Goal: Use online tool/utility: Utilize a website feature to perform a specific function

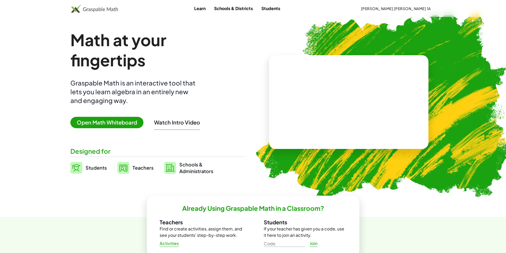
click at [127, 121] on span "Open Math Whiteboard" at bounding box center [106, 122] width 73 height 11
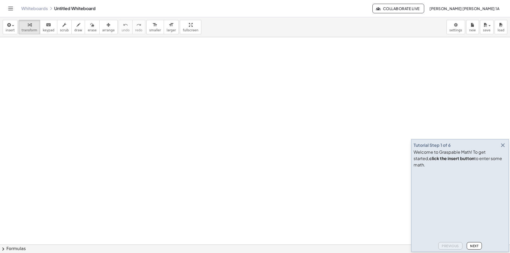
click at [502, 149] on icon "button" at bounding box center [503, 145] width 6 height 6
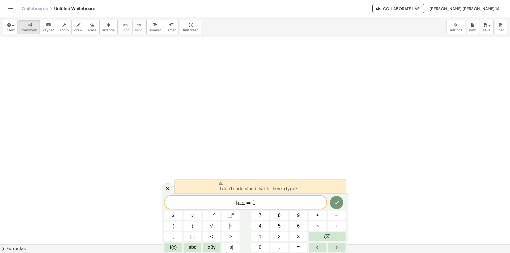
click at [245, 204] on span "=" at bounding box center [249, 203] width 8 height 6
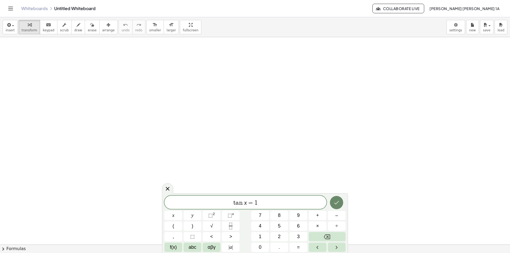
click at [334, 205] on icon "Done" at bounding box center [336, 203] width 6 height 6
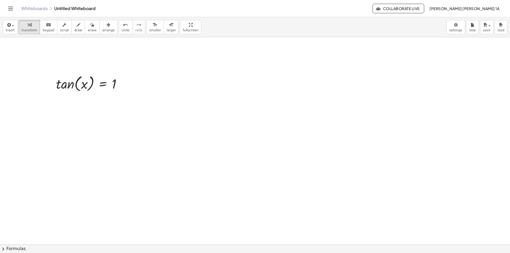
click at [102, 28] on span "arrange" at bounding box center [108, 30] width 12 height 4
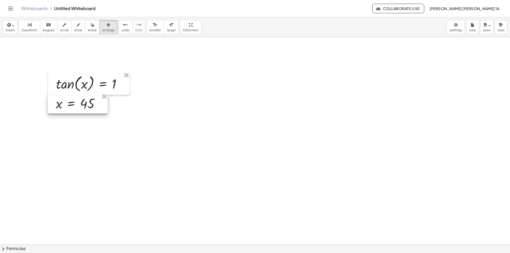
drag, startPoint x: 126, startPoint y: 165, endPoint x: 75, endPoint y: 109, distance: 75.7
click at [75, 109] on div at bounding box center [78, 103] width 60 height 20
click at [88, 26] on div "button" at bounding box center [92, 25] width 9 height 6
click at [107, 22] on icon "button" at bounding box center [109, 25] width 4 height 6
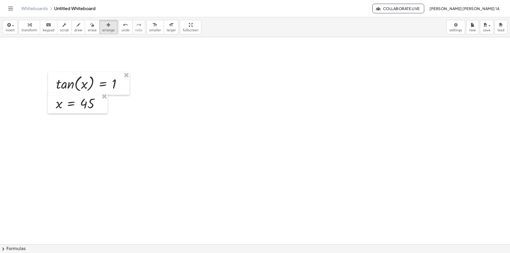
click at [88, 30] on span "erase" at bounding box center [92, 30] width 9 height 4
click at [40, 32] on button "keyboard keypad" at bounding box center [49, 27] width 18 height 14
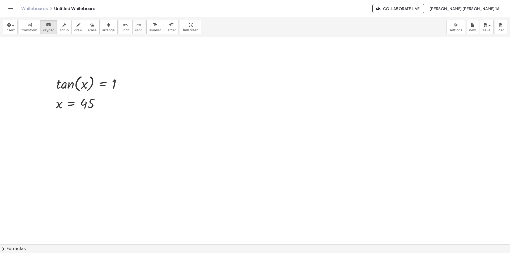
drag, startPoint x: 247, startPoint y: 188, endPoint x: 242, endPoint y: 195, distance: 8.9
drag, startPoint x: 126, startPoint y: 147, endPoint x: 111, endPoint y: 136, distance: 19.2
click at [14, 26] on button "insert" at bounding box center [10, 27] width 15 height 14
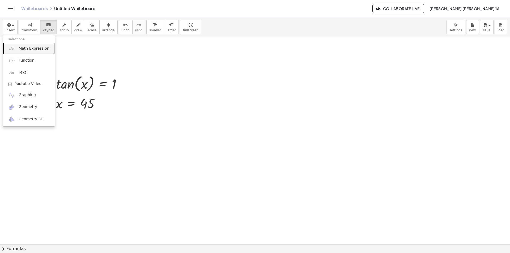
click at [23, 48] on span "Math Expression" at bounding box center [34, 48] width 31 height 5
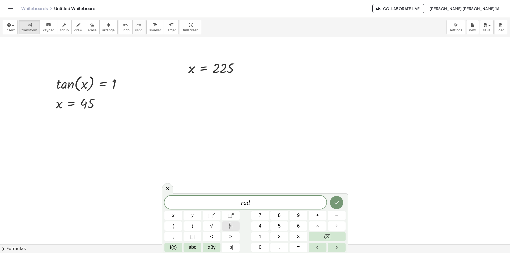
click at [230, 224] on icon "Fraction" at bounding box center [230, 226] width 7 height 7
click at [233, 223] on icon "Fraction" at bounding box center [230, 226] width 7 height 7
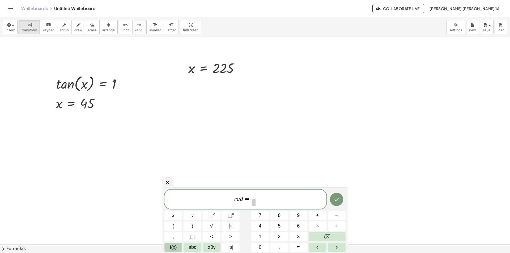
click at [175, 248] on span "f(x)" at bounding box center [173, 247] width 7 height 7
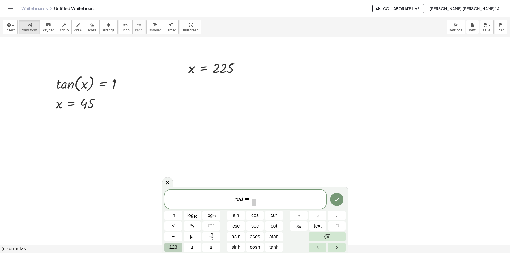
click at [174, 249] on span "123" at bounding box center [173, 247] width 8 height 7
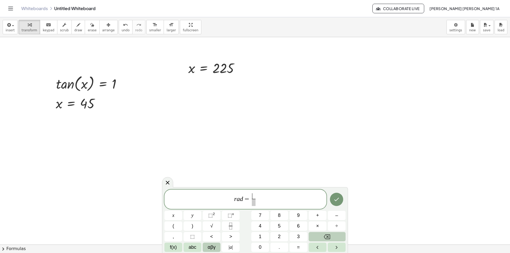
click at [212, 245] on span "αβγ" at bounding box center [212, 247] width 8 height 7
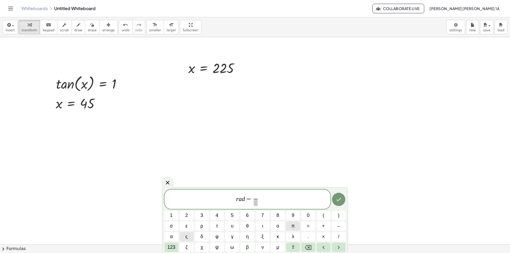
click at [292, 226] on span "π" at bounding box center [292, 226] width 3 height 7
click at [257, 205] on span at bounding box center [256, 202] width 4 height 7
click at [342, 199] on button "Done" at bounding box center [338, 199] width 13 height 13
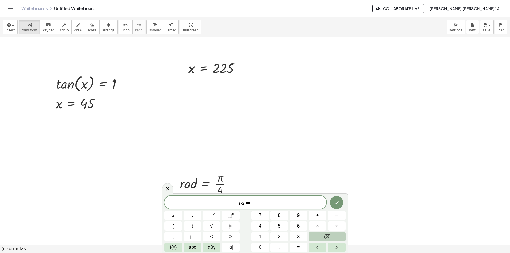
click at [245, 202] on span "=" at bounding box center [248, 203] width 8 height 6
click at [256, 203] on span "r a d ​ =" at bounding box center [245, 202] width 162 height 7
click at [231, 230] on button "Fraction" at bounding box center [231, 226] width 18 height 9
click at [279, 223] on span "5" at bounding box center [279, 226] width 3 height 7
click at [213, 248] on span "αβγ" at bounding box center [212, 247] width 8 height 7
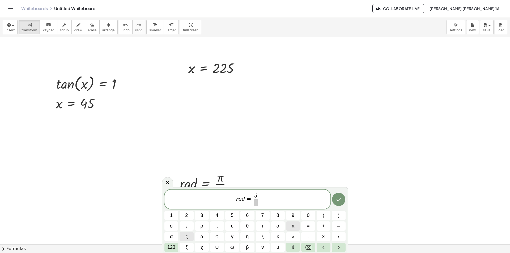
click at [291, 227] on button "π" at bounding box center [293, 226] width 14 height 9
click at [258, 205] on span at bounding box center [255, 202] width 7 height 7
click at [339, 198] on icon "Done" at bounding box center [339, 199] width 6 height 6
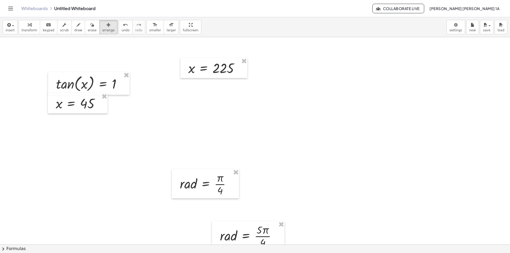
drag, startPoint x: 97, startPoint y: 27, endPoint x: 81, endPoint y: 95, distance: 69.8
click at [107, 28] on icon "button" at bounding box center [109, 25] width 4 height 6
drag, startPoint x: 79, startPoint y: 107, endPoint x: 118, endPoint y: 111, distance: 39.0
click at [68, 157] on div at bounding box center [65, 156] width 60 height 20
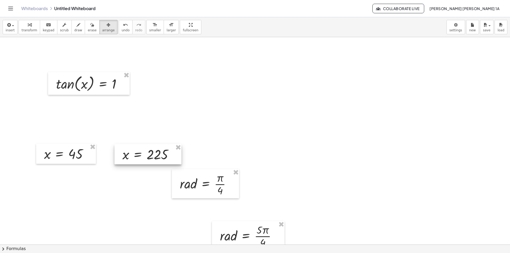
drag, startPoint x: 206, startPoint y: 74, endPoint x: 139, endPoint y: 160, distance: 108.6
click at [139, 160] on div at bounding box center [147, 154] width 67 height 20
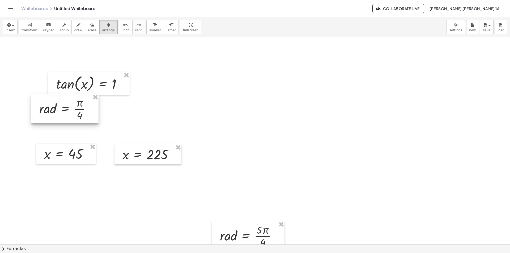
drag, startPoint x: 206, startPoint y: 195, endPoint x: 66, endPoint y: 120, distance: 159.4
click at [66, 120] on div at bounding box center [64, 108] width 67 height 29
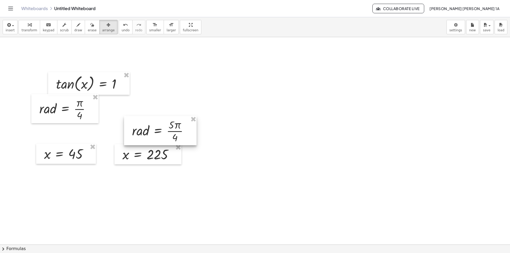
drag, startPoint x: 248, startPoint y: 239, endPoint x: 202, endPoint y: 150, distance: 100.0
click at [197, 145] on div at bounding box center [160, 130] width 73 height 29
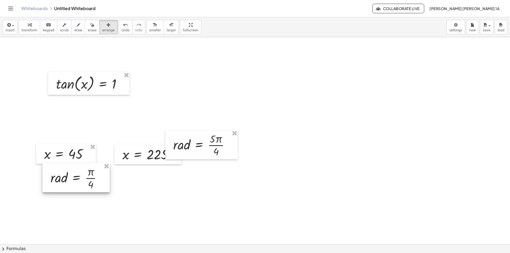
drag, startPoint x: 67, startPoint y: 119, endPoint x: 80, endPoint y: 158, distance: 40.7
click at [79, 179] on div at bounding box center [76, 177] width 67 height 29
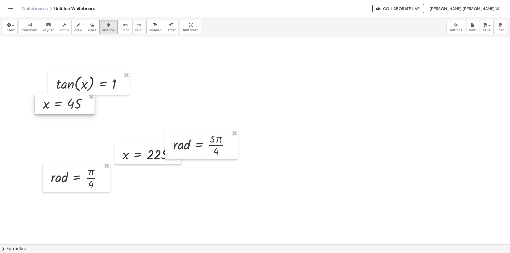
drag, startPoint x: 80, startPoint y: 158, endPoint x: 78, endPoint y: 107, distance: 50.2
click at [78, 107] on div at bounding box center [65, 104] width 60 height 20
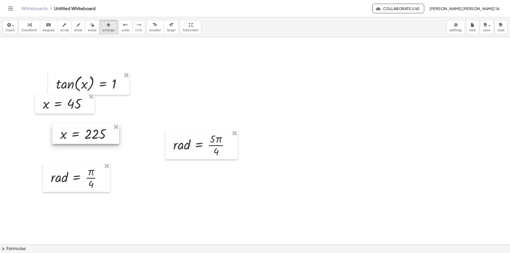
drag, startPoint x: 131, startPoint y: 153, endPoint x: 65, endPoint y: 125, distance: 71.4
click at [65, 130] on div at bounding box center [85, 134] width 67 height 20
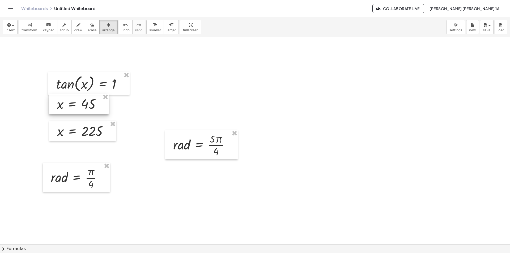
drag, startPoint x: 70, startPoint y: 108, endPoint x: 85, endPoint y: 108, distance: 14.6
click at [85, 108] on div at bounding box center [79, 104] width 60 height 20
click at [83, 109] on div at bounding box center [78, 105] width 60 height 20
drag, startPoint x: 90, startPoint y: 129, endPoint x: 88, endPoint y: 121, distance: 7.9
click at [88, 121] on div at bounding box center [80, 123] width 67 height 20
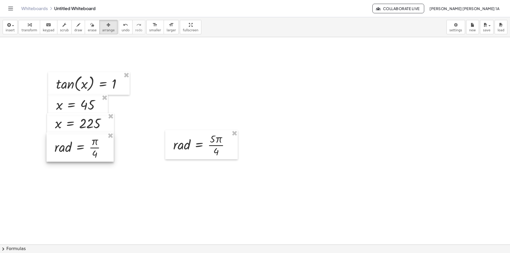
drag, startPoint x: 85, startPoint y: 177, endPoint x: 91, endPoint y: 146, distance: 32.1
click at [90, 146] on div at bounding box center [79, 147] width 67 height 29
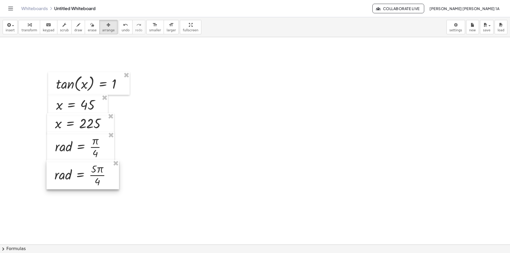
drag, startPoint x: 173, startPoint y: 148, endPoint x: 55, endPoint y: 178, distance: 121.6
click at [55, 178] on div at bounding box center [82, 174] width 73 height 29
click at [88, 30] on span "erase" at bounding box center [92, 30] width 9 height 4
click at [103, 26] on div "button" at bounding box center [108, 25] width 12 height 6
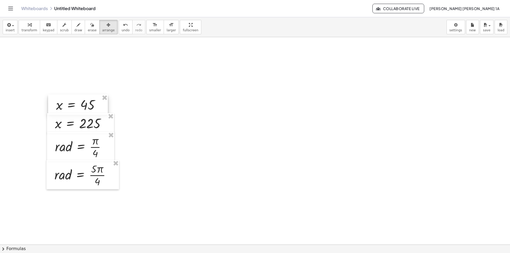
drag, startPoint x: 104, startPoint y: 99, endPoint x: 105, endPoint y: 114, distance: 15.2
click at [107, 114] on div at bounding box center [80, 123] width 67 height 20
drag, startPoint x: 111, startPoint y: 119, endPoint x: 111, endPoint y: 122, distance: 3.2
drag, startPoint x: 114, startPoint y: 137, endPoint x: 114, endPoint y: 142, distance: 5.1
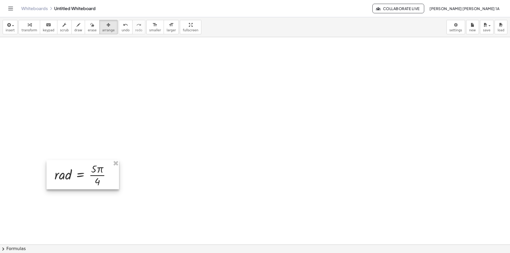
drag, startPoint x: 113, startPoint y: 173, endPoint x: 115, endPoint y: 167, distance: 6.4
click at [113, 172] on div at bounding box center [82, 174] width 73 height 29
click at [115, 167] on div at bounding box center [82, 173] width 73 height 29
drag, startPoint x: 116, startPoint y: 164, endPoint x: 139, endPoint y: 108, distance: 60.3
drag, startPoint x: 141, startPoint y: 108, endPoint x: 142, endPoint y: 103, distance: 5.5
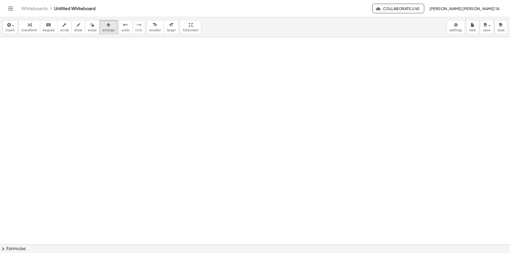
click at [49, 25] on div "keyboard" at bounding box center [49, 25] width 12 height 6
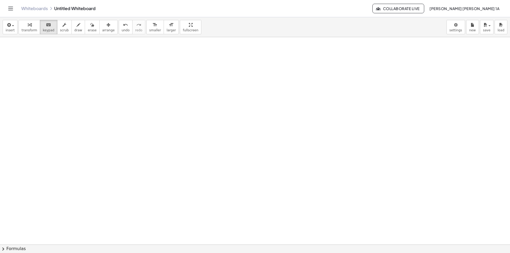
drag, startPoint x: 141, startPoint y: 126, endPoint x: 95, endPoint y: 101, distance: 52.1
click at [8, 25] on icon "button" at bounding box center [8, 25] width 5 height 6
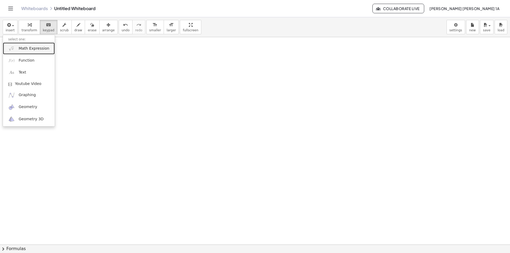
click at [24, 47] on span "Math Expression" at bounding box center [34, 48] width 31 height 5
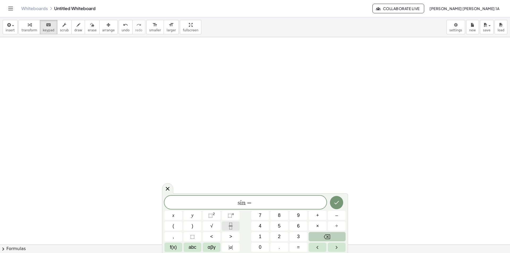
click at [230, 224] on icon "Fraction" at bounding box center [230, 226] width 7 height 7
click at [209, 224] on button "√" at bounding box center [212, 226] width 18 height 9
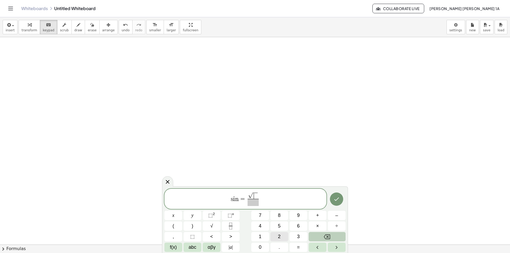
click at [280, 235] on button "2" at bounding box center [279, 236] width 18 height 9
click at [254, 200] on span at bounding box center [253, 202] width 11 height 7
click at [282, 234] on button "2" at bounding box center [279, 236] width 18 height 9
click at [337, 198] on icon "Done" at bounding box center [336, 199] width 6 height 6
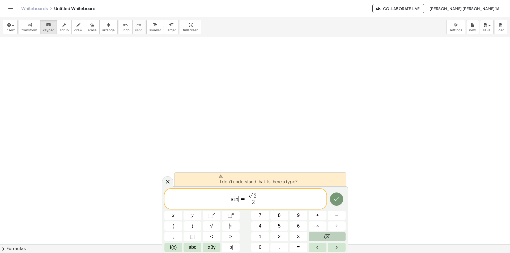
click at [239, 198] on span "=" at bounding box center [243, 199] width 8 height 6
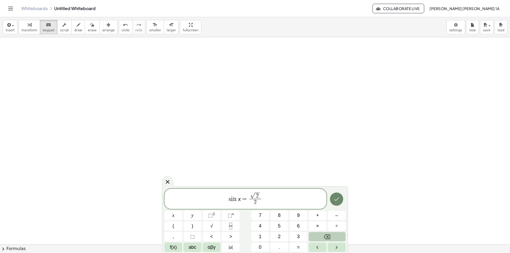
click at [335, 202] on button "Done" at bounding box center [336, 199] width 13 height 13
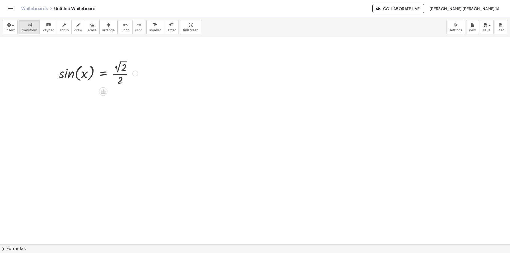
click at [121, 75] on div at bounding box center [98, 73] width 84 height 28
click at [135, 76] on div at bounding box center [135, 74] width 6 height 6
click at [103, 95] on div at bounding box center [103, 91] width 9 height 9
click at [94, 91] on span "−" at bounding box center [92, 92] width 3 height 8
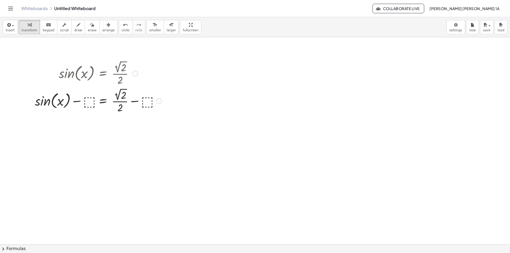
drag, startPoint x: 136, startPoint y: 75, endPoint x: 134, endPoint y: 78, distance: 3.8
click at [103, 74] on div "sin ( , x ) = · 2 √ 2 · 2" at bounding box center [103, 74] width 0 height 0
drag, startPoint x: 135, startPoint y: 99, endPoint x: 91, endPoint y: 103, distance: 44.8
click at [110, 103] on div at bounding box center [98, 101] width 132 height 28
drag, startPoint x: 77, startPoint y: 103, endPoint x: 137, endPoint y: 100, distance: 59.3
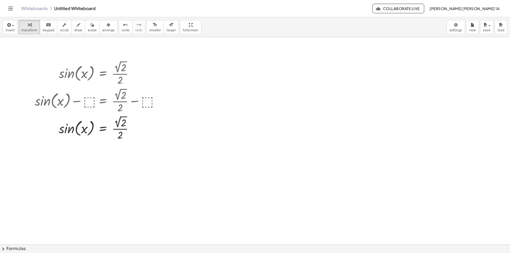
click at [116, 34] on div "insert select one: Math Expression Function Text Youtube Video Graphing Geometr…" at bounding box center [255, 27] width 510 height 20
click at [119, 34] on button "undo undo" at bounding box center [126, 27] width 14 height 14
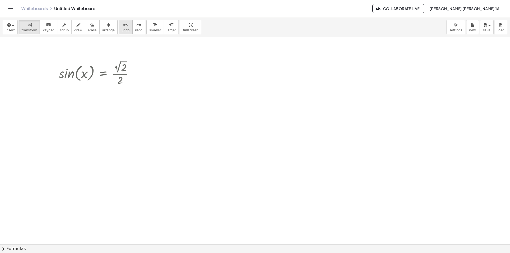
click at [122, 31] on span "undo" at bounding box center [126, 30] width 8 height 4
click at [120, 70] on div at bounding box center [98, 73] width 84 height 28
click at [121, 71] on div at bounding box center [103, 73] width 95 height 27
click at [123, 24] on icon "undo" at bounding box center [125, 25] width 5 height 6
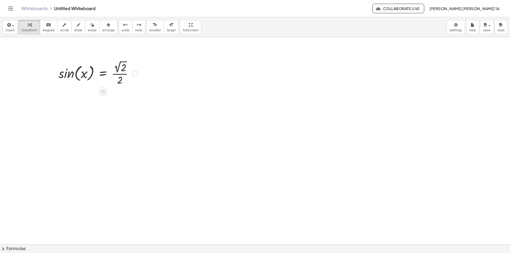
click at [114, 78] on div at bounding box center [98, 73] width 84 height 28
drag, startPoint x: 137, startPoint y: 73, endPoint x: 127, endPoint y: 77, distance: 10.9
click at [137, 73] on div at bounding box center [135, 74] width 6 height 6
click at [162, 92] on li "Expand new lines: On" at bounding box center [167, 90] width 45 height 8
click at [133, 75] on div "Fix a mistake Transform line Copy line as LaTeX Copy derivation as LaTeX Expand…" at bounding box center [135, 74] width 6 height 6
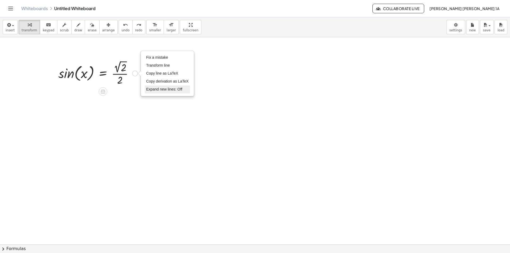
click at [152, 91] on span "Expand new lines: Off" at bounding box center [164, 89] width 36 height 4
click at [134, 76] on div "Fix a mistake Transform line Copy line as LaTeX Copy derivation as LaTeX Expand…" at bounding box center [135, 74] width 6 height 6
click at [164, 69] on li "Transform line" at bounding box center [167, 66] width 45 height 8
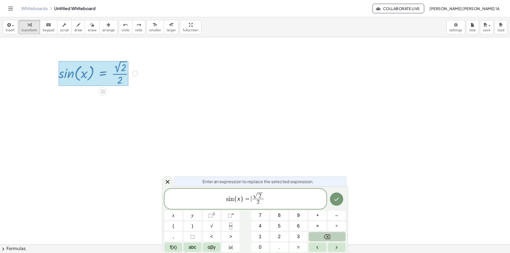
drag, startPoint x: 251, startPoint y: 199, endPoint x: 257, endPoint y: 201, distance: 5.9
click at [336, 218] on span "–" at bounding box center [336, 215] width 3 height 7
click at [335, 196] on icon "Done" at bounding box center [336, 199] width 6 height 6
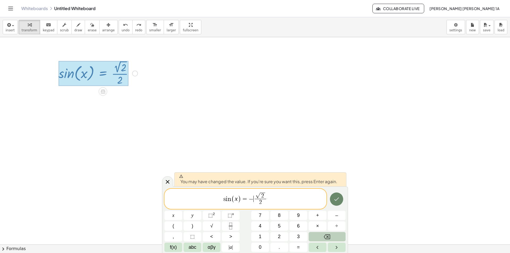
click at [341, 198] on button "Done" at bounding box center [336, 199] width 13 height 13
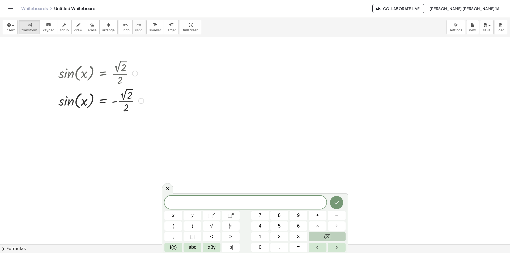
click at [125, 66] on div at bounding box center [101, 73] width 91 height 28
click at [131, 74] on div at bounding box center [101, 73] width 91 height 28
click at [134, 74] on div at bounding box center [135, 74] width 6 height 6
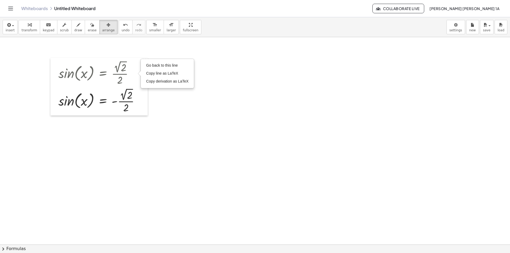
drag, startPoint x: 94, startPoint y: 26, endPoint x: 132, endPoint y: 59, distance: 50.3
click at [102, 27] on div "button" at bounding box center [108, 25] width 12 height 6
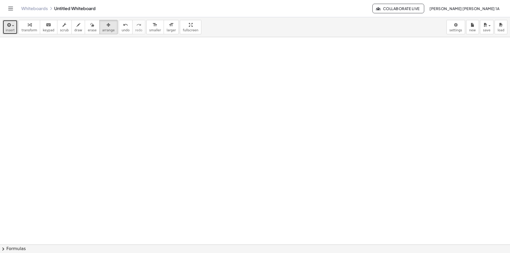
click at [10, 28] on span "insert" at bounding box center [10, 30] width 9 height 4
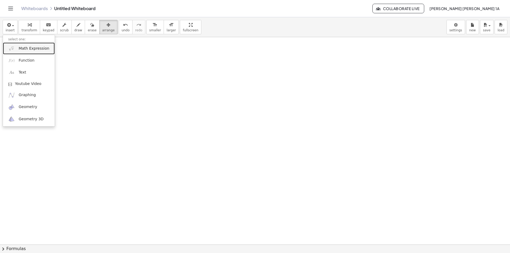
click at [19, 46] on span "Math Expression" at bounding box center [34, 48] width 31 height 5
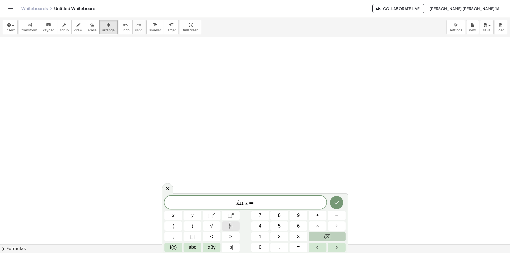
click at [232, 225] on icon "Fraction" at bounding box center [230, 226] width 7 height 7
click at [254, 199] on span at bounding box center [255, 202] width 4 height 7
click at [252, 199] on span "s i n x = ​ ​" at bounding box center [245, 200] width 162 height 14
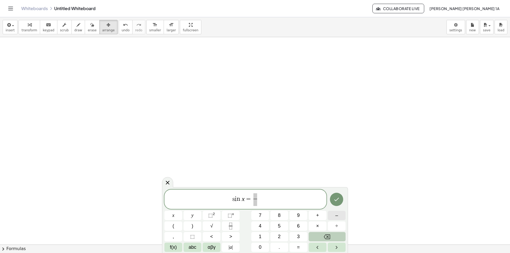
click at [333, 216] on button "–" at bounding box center [337, 215] width 18 height 9
click at [259, 196] on span at bounding box center [258, 196] width 4 height 6
click at [216, 224] on button "√" at bounding box center [212, 226] width 18 height 9
click at [277, 236] on button "2" at bounding box center [279, 236] width 18 height 9
click at [256, 203] on span at bounding box center [257, 202] width 11 height 7
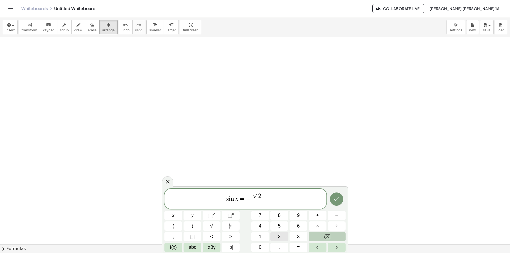
click at [280, 235] on span "2" at bounding box center [279, 236] width 3 height 7
click at [335, 201] on icon "Done" at bounding box center [336, 199] width 6 height 6
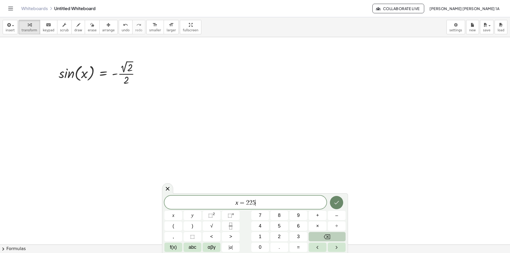
click at [336, 203] on icon "Done" at bounding box center [336, 203] width 6 height 6
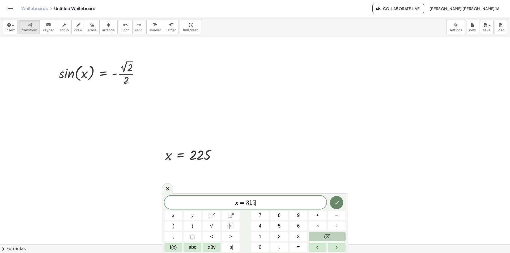
click at [333, 204] on button "Done" at bounding box center [336, 202] width 13 height 13
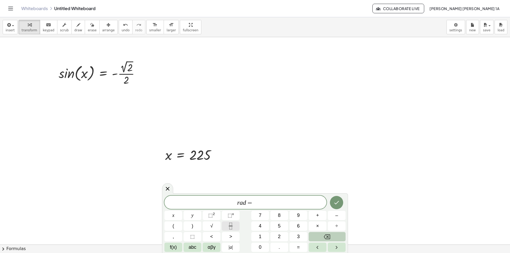
click at [230, 226] on icon "Fraction" at bounding box center [230, 226] width 7 height 7
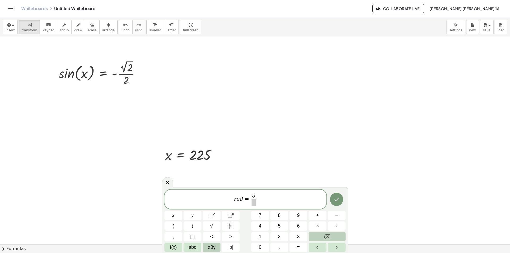
click at [214, 245] on span "αβγ" at bounding box center [212, 247] width 8 height 7
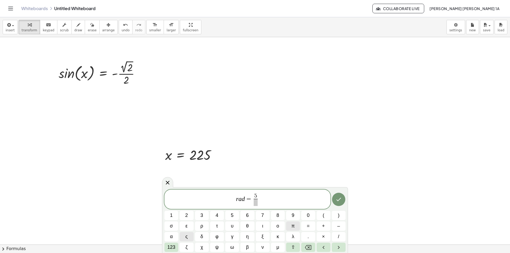
click at [295, 229] on button "π" at bounding box center [293, 226] width 14 height 9
click at [175, 247] on span "123" at bounding box center [171, 247] width 8 height 7
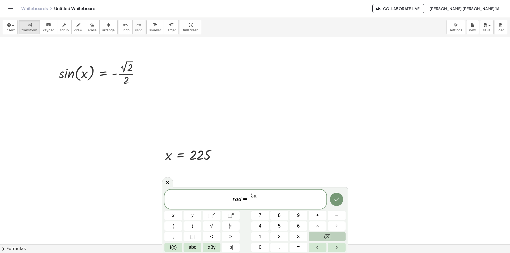
click at [255, 204] on span "​" at bounding box center [253, 202] width 7 height 7
click at [261, 226] on span "4" at bounding box center [260, 226] width 3 height 7
click at [331, 197] on button "Done" at bounding box center [336, 199] width 13 height 13
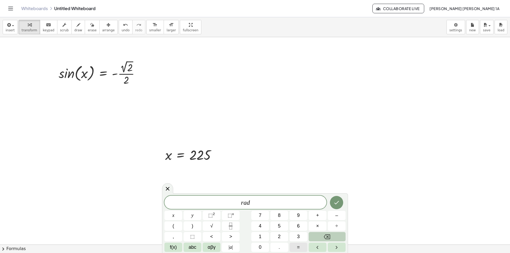
click at [298, 246] on span "=" at bounding box center [298, 247] width 3 height 7
click at [234, 223] on button "Fraction" at bounding box center [231, 226] width 18 height 9
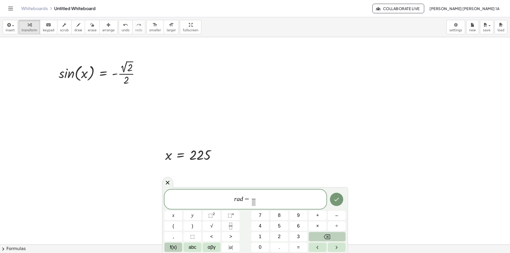
click at [177, 245] on button "f(x)" at bounding box center [173, 247] width 18 height 9
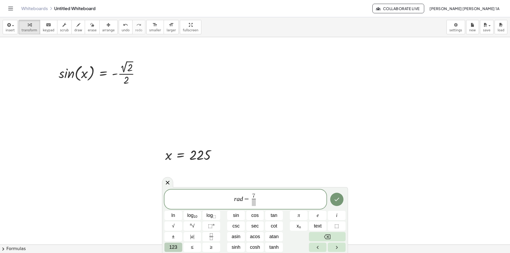
click at [174, 247] on span "123" at bounding box center [173, 247] width 8 height 7
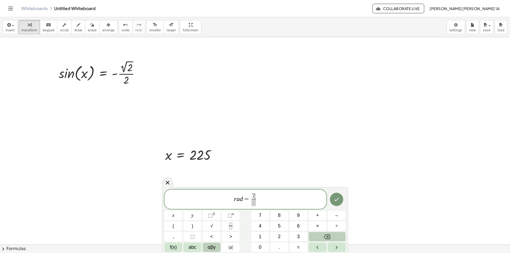
click at [204, 246] on button "αβγ" at bounding box center [212, 247] width 18 height 9
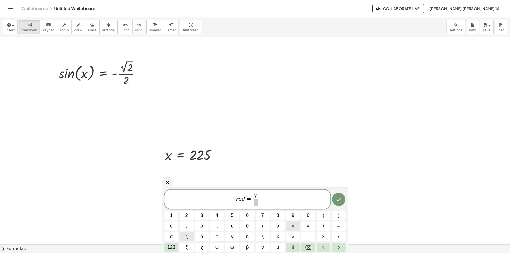
click at [292, 226] on span "π" at bounding box center [292, 226] width 3 height 7
click at [257, 206] on span "​" at bounding box center [255, 202] width 7 height 7
click at [177, 247] on button "123" at bounding box center [171, 247] width 14 height 9
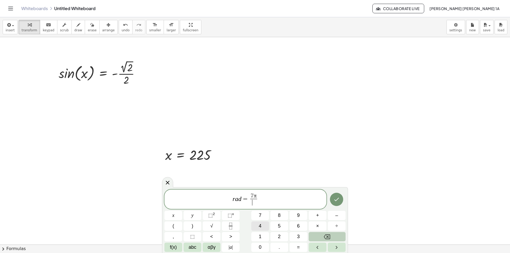
click at [259, 227] on span "4" at bounding box center [260, 226] width 3 height 7
click at [336, 203] on button "Done" at bounding box center [336, 199] width 13 height 13
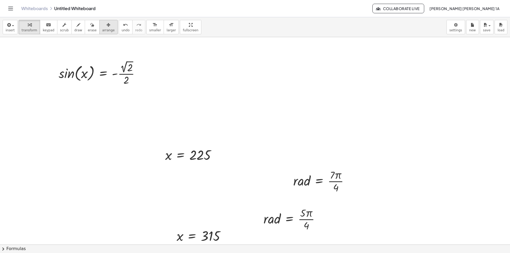
click at [107, 26] on icon "button" at bounding box center [109, 25] width 4 height 6
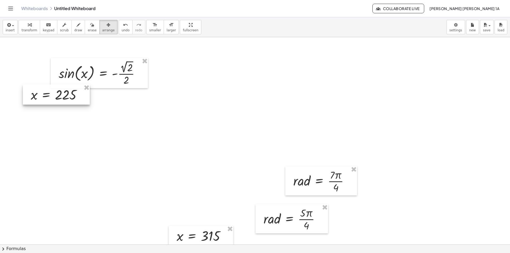
drag, startPoint x: 199, startPoint y: 159, endPoint x: 64, endPoint y: 99, distance: 147.6
click at [64, 99] on div at bounding box center [56, 94] width 67 height 20
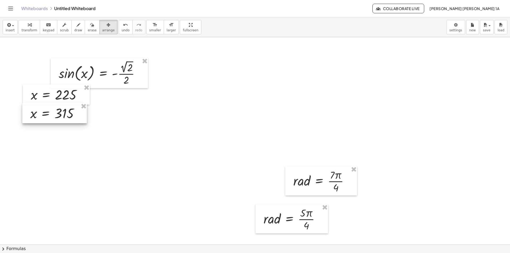
drag, startPoint x: 198, startPoint y: 236, endPoint x: 57, endPoint y: 121, distance: 181.5
click at [57, 121] on div at bounding box center [54, 113] width 65 height 20
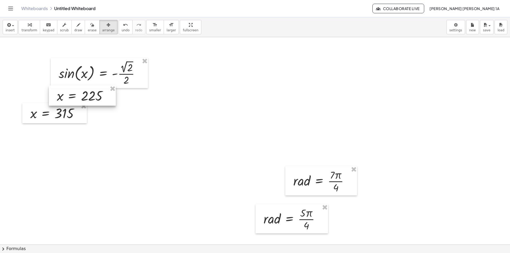
drag, startPoint x: 77, startPoint y: 94, endPoint x: 97, endPoint y: 93, distance: 20.2
click at [97, 93] on div at bounding box center [82, 96] width 67 height 20
drag, startPoint x: 66, startPoint y: 120, endPoint x: 94, endPoint y: 119, distance: 27.6
click at [94, 119] on div at bounding box center [82, 112] width 65 height 20
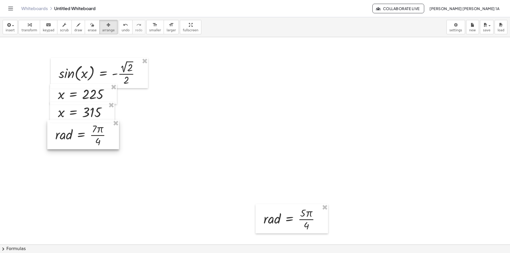
drag, startPoint x: 313, startPoint y: 181, endPoint x: 80, endPoint y: 134, distance: 238.0
click at [80, 134] on div at bounding box center [83, 134] width 72 height 29
click at [83, 134] on div at bounding box center [85, 134] width 72 height 29
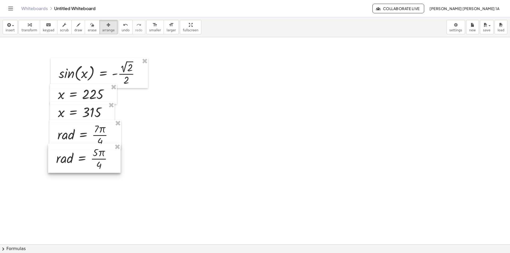
drag, startPoint x: 277, startPoint y: 220, endPoint x: 77, endPoint y: 164, distance: 208.3
click at [75, 163] on div at bounding box center [84, 158] width 73 height 29
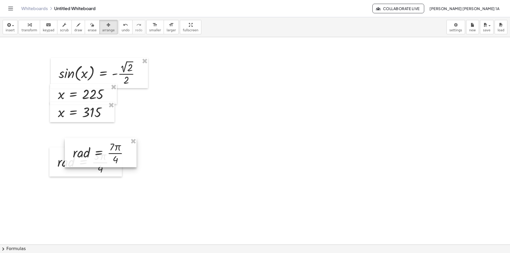
drag, startPoint x: 112, startPoint y: 148, endPoint x: 127, endPoint y: 174, distance: 30.3
click at [127, 167] on div at bounding box center [101, 152] width 72 height 29
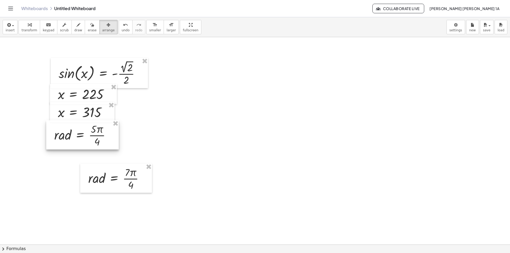
drag, startPoint x: 82, startPoint y: 158, endPoint x: 79, endPoint y: 134, distance: 24.6
click at [79, 134] on div at bounding box center [82, 134] width 73 height 29
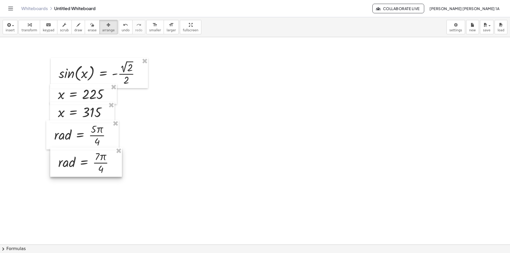
drag, startPoint x: 84, startPoint y: 176, endPoint x: 71, endPoint y: 168, distance: 15.3
click at [71, 168] on div at bounding box center [86, 162] width 72 height 29
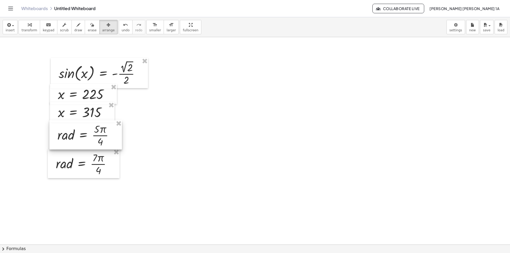
drag, startPoint x: 75, startPoint y: 139, endPoint x: 78, endPoint y: 139, distance: 3.2
click at [78, 139] on div at bounding box center [85, 134] width 73 height 29
click at [84, 163] on div at bounding box center [85, 161] width 72 height 29
click at [88, 28] on span "erase" at bounding box center [92, 30] width 9 height 4
click at [102, 30] on span "arrange" at bounding box center [108, 30] width 12 height 4
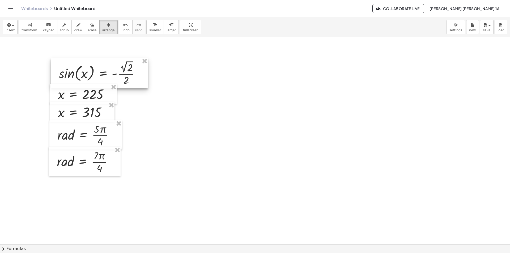
drag, startPoint x: 145, startPoint y: 62, endPoint x: 123, endPoint y: 84, distance: 31.2
drag, startPoint x: 114, startPoint y: 86, endPoint x: 109, endPoint y: 108, distance: 22.2
click at [113, 92] on div "x = 225" at bounding box center [83, 94] width 67 height 20
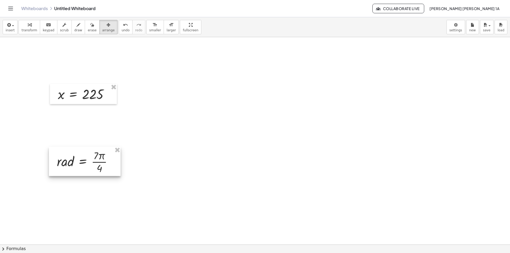
drag, startPoint x: 118, startPoint y: 150, endPoint x: 116, endPoint y: 121, distance: 29.6
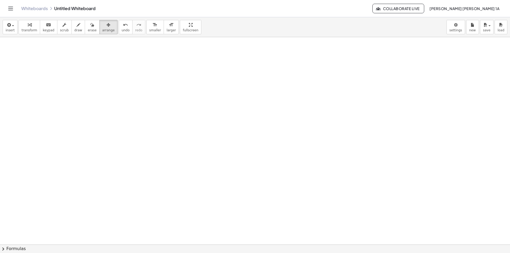
click at [3, 28] on button "insert" at bounding box center [10, 27] width 15 height 14
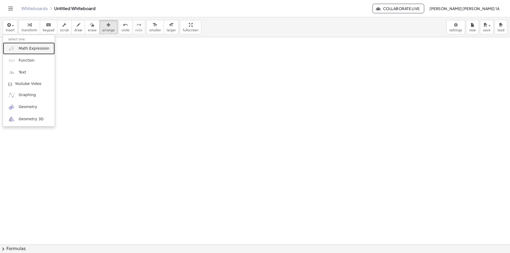
click at [20, 47] on span "Math Expression" at bounding box center [34, 48] width 31 height 5
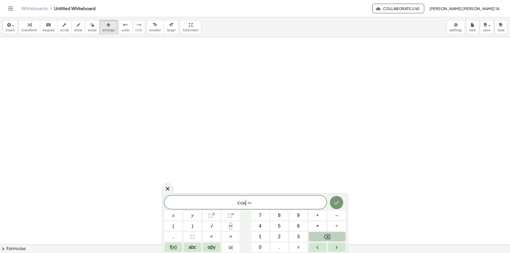
click at [247, 204] on span "=" at bounding box center [250, 203] width 8 height 6
click at [258, 202] on span "c o s x = ​" at bounding box center [245, 202] width 162 height 7
click at [229, 228] on icon "Fraction" at bounding box center [230, 226] width 7 height 7
click at [258, 239] on button "1" at bounding box center [260, 236] width 18 height 9
click at [254, 202] on span at bounding box center [255, 202] width 4 height 7
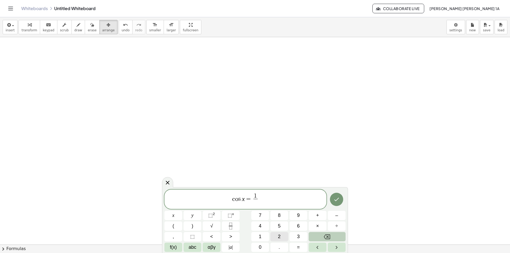
click at [276, 237] on button "2" at bounding box center [279, 236] width 18 height 9
click at [337, 198] on icon "Done" at bounding box center [336, 199] width 6 height 6
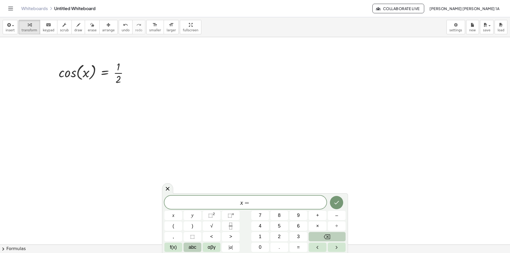
click at [194, 245] on span "abc" at bounding box center [193, 247] width 8 height 7
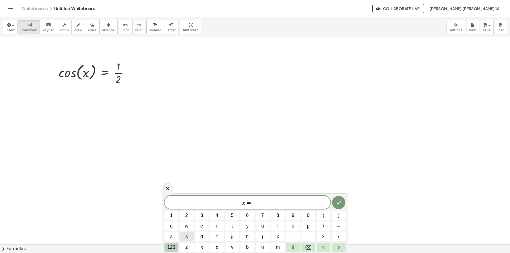
click at [168, 247] on span "123" at bounding box center [171, 247] width 8 height 7
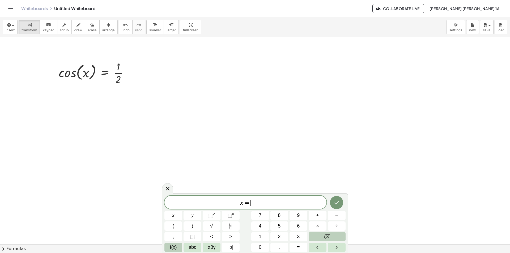
click at [169, 247] on button "f(x)" at bounding box center [173, 247] width 18 height 9
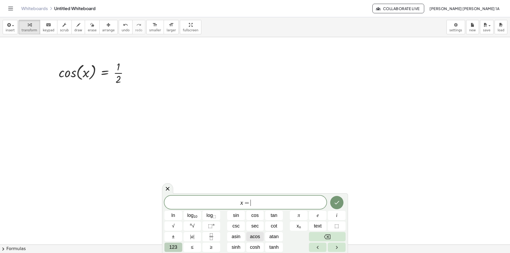
click at [257, 239] on span "acos" at bounding box center [255, 236] width 10 height 7
click at [172, 245] on span "123" at bounding box center [173, 247] width 8 height 7
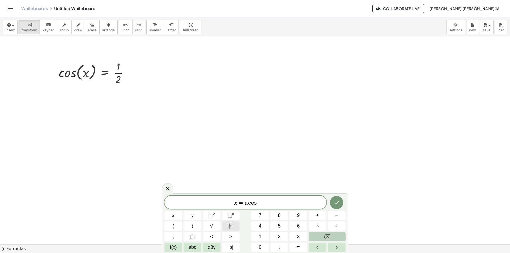
click at [232, 226] on icon "Fraction" at bounding box center [230, 226] width 7 height 7
click at [318, 237] on button "Backspace" at bounding box center [327, 236] width 37 height 9
click at [175, 225] on button "(" at bounding box center [173, 226] width 18 height 9
click at [232, 229] on icon "Fraction" at bounding box center [230, 226] width 7 height 7
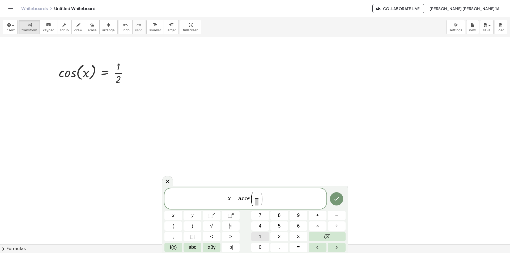
click at [259, 234] on span "1" at bounding box center [260, 236] width 3 height 7
click at [258, 205] on span at bounding box center [257, 201] width 4 height 7
click at [281, 236] on button "2" at bounding box center [279, 236] width 18 height 9
click at [263, 202] on span "x = a c o s ( 1 2 ​ ​ )" at bounding box center [245, 199] width 162 height 15
click at [194, 225] on button ")" at bounding box center [193, 226] width 18 height 9
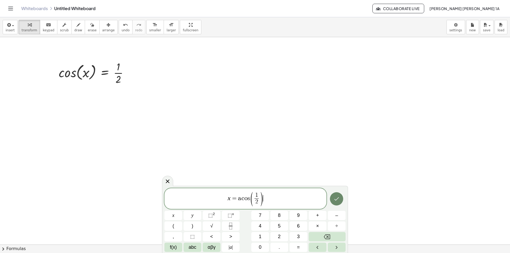
click at [334, 198] on icon "Done" at bounding box center [336, 199] width 6 height 6
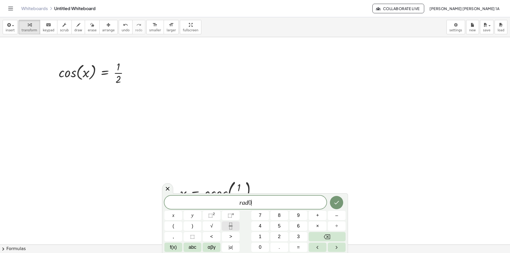
click at [231, 228] on icon "Fraction" at bounding box center [230, 226] width 7 height 7
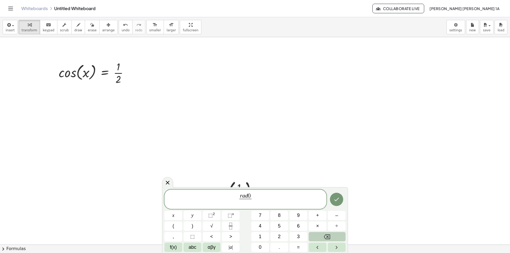
click at [328, 235] on icon "Backspace" at bounding box center [327, 237] width 6 height 6
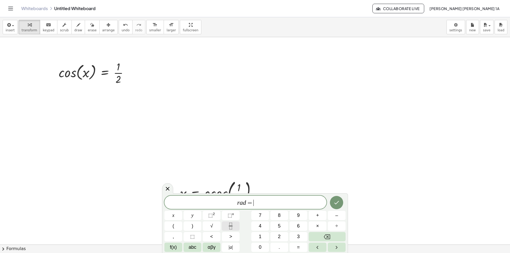
click at [232, 226] on icon "Fraction" at bounding box center [230, 226] width 7 height 7
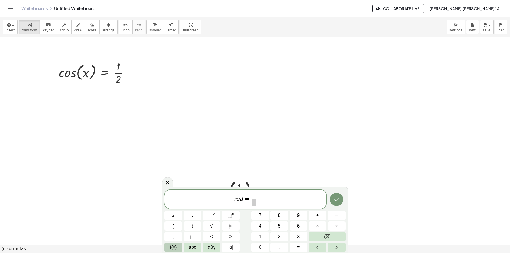
click at [174, 247] on span "f(x)" at bounding box center [173, 247] width 7 height 7
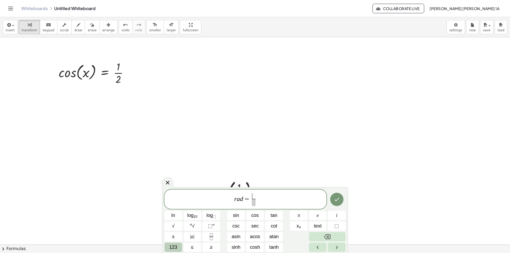
click at [176, 248] on span "123" at bounding box center [173, 247] width 8 height 7
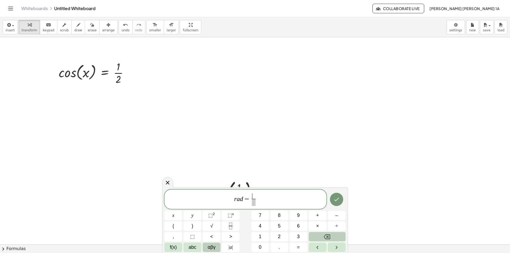
click at [214, 245] on span "αβγ" at bounding box center [212, 247] width 8 height 7
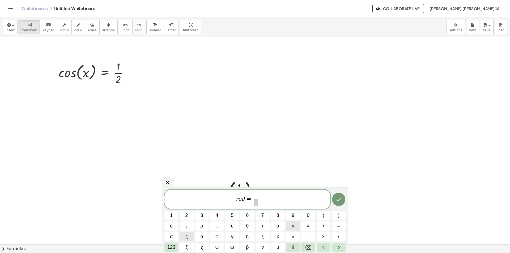
click at [293, 226] on span "π" at bounding box center [292, 226] width 3 height 7
click at [174, 247] on span "123" at bounding box center [171, 247] width 8 height 7
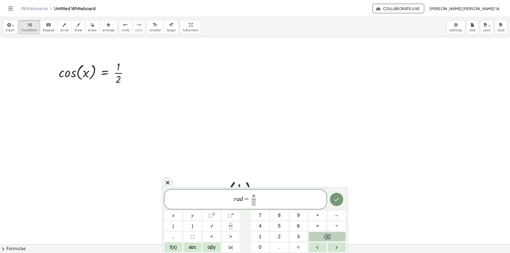
click at [251, 203] on span "π ​ ​" at bounding box center [254, 199] width 6 height 13
click at [256, 203] on span "π ​" at bounding box center [254, 199] width 6 height 13
click at [291, 236] on button "3" at bounding box center [299, 236] width 18 height 9
click at [342, 197] on button "Done" at bounding box center [336, 199] width 13 height 13
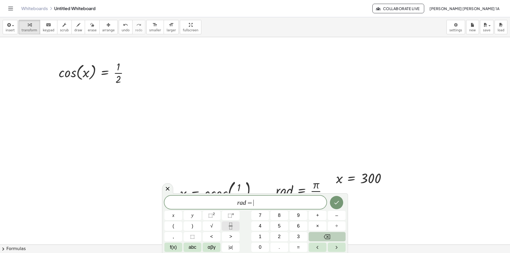
click at [227, 226] on button "Fraction" at bounding box center [231, 226] width 18 height 9
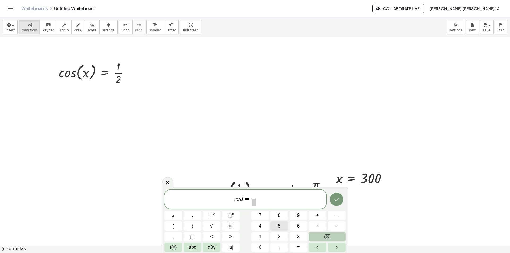
click at [280, 223] on span "5" at bounding box center [279, 226] width 3 height 7
click at [210, 247] on span "αβγ" at bounding box center [212, 247] width 8 height 7
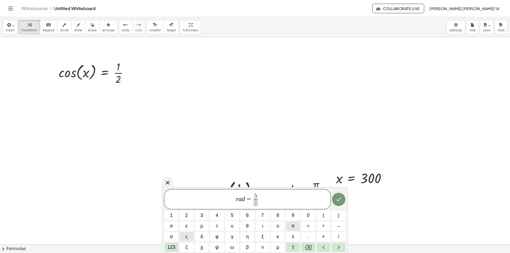
click at [293, 224] on span "π" at bounding box center [292, 226] width 3 height 7
click at [257, 202] on span at bounding box center [255, 202] width 7 height 7
click at [167, 248] on button "123" at bounding box center [171, 247] width 14 height 9
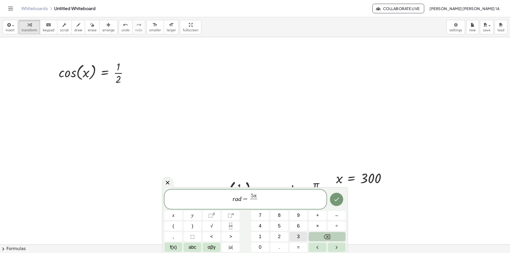
click at [300, 236] on span "3" at bounding box center [298, 236] width 3 height 7
click at [337, 198] on icon "Done" at bounding box center [336, 199] width 6 height 6
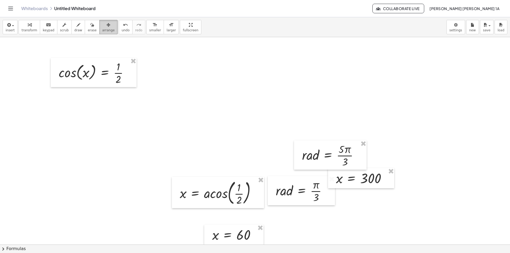
click at [99, 28] on button "arrange" at bounding box center [108, 27] width 18 height 14
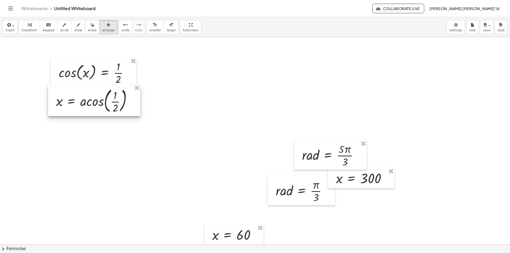
drag, startPoint x: 212, startPoint y: 197, endPoint x: 88, endPoint y: 104, distance: 154.1
click at [88, 104] on div at bounding box center [94, 100] width 92 height 31
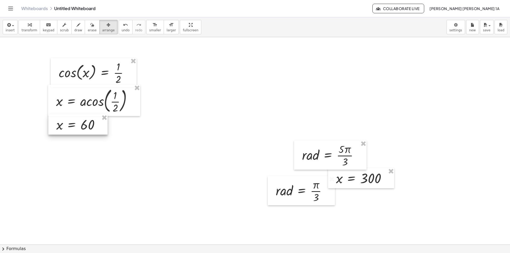
drag, startPoint x: 228, startPoint y: 237, endPoint x: 72, endPoint y: 126, distance: 191.3
click at [72, 126] on div at bounding box center [77, 124] width 59 height 20
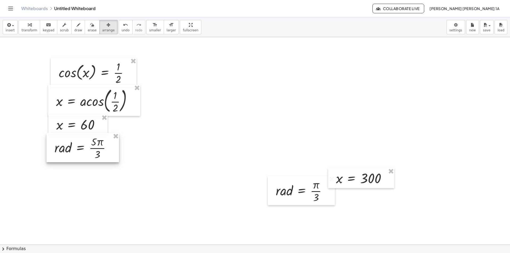
drag, startPoint x: 347, startPoint y: 155, endPoint x: 99, endPoint y: 148, distance: 247.7
click at [99, 148] on div at bounding box center [82, 147] width 73 height 29
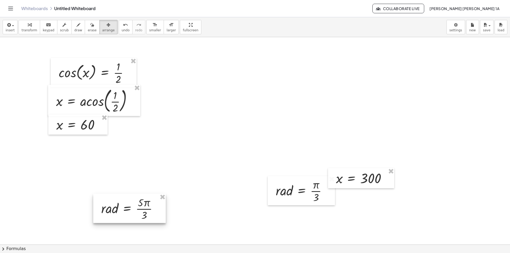
drag, startPoint x: 101, startPoint y: 151, endPoint x: 215, endPoint y: 205, distance: 125.6
click at [145, 210] on div at bounding box center [129, 208] width 73 height 29
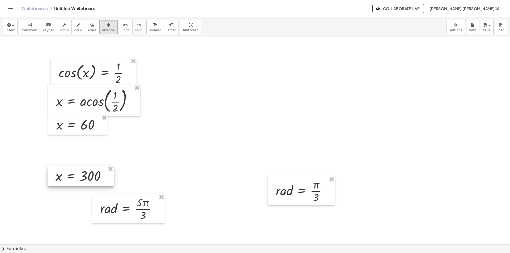
drag, startPoint x: 351, startPoint y: 181, endPoint x: 78, endPoint y: 178, distance: 272.3
click at [74, 177] on div at bounding box center [81, 176] width 66 height 20
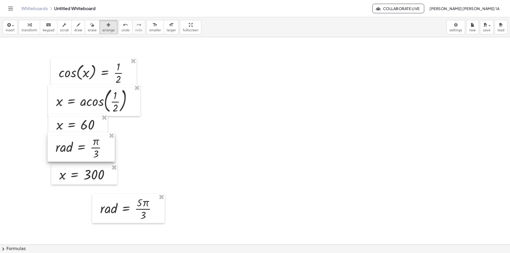
drag, startPoint x: 267, startPoint y: 189, endPoint x: 88, endPoint y: 151, distance: 183.2
click at [88, 151] on div at bounding box center [81, 147] width 67 height 29
drag, startPoint x: 102, startPoint y: 187, endPoint x: 97, endPoint y: 178, distance: 10.3
drag, startPoint x: 97, startPoint y: 178, endPoint x: 93, endPoint y: 173, distance: 5.9
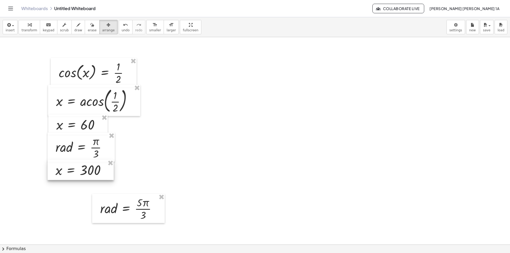
click at [93, 173] on div at bounding box center [81, 170] width 66 height 20
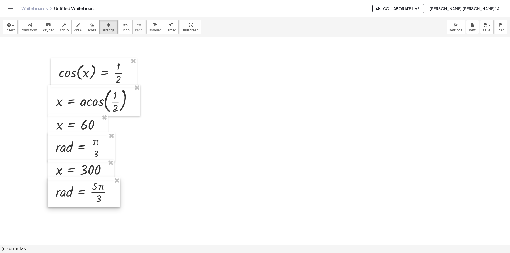
drag, startPoint x: 129, startPoint y: 204, endPoint x: 84, endPoint y: 188, distance: 47.6
click at [84, 188] on div at bounding box center [84, 191] width 73 height 29
click at [107, 99] on div at bounding box center [94, 99] width 92 height 31
drag, startPoint x: 90, startPoint y: 128, endPoint x: 90, endPoint y: 123, distance: 4.5
click at [90, 123] on div at bounding box center [77, 120] width 59 height 20
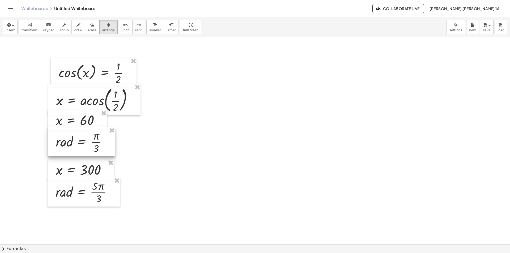
drag, startPoint x: 89, startPoint y: 146, endPoint x: 90, endPoint y: 141, distance: 5.3
click at [90, 141] on div at bounding box center [81, 141] width 67 height 29
drag, startPoint x: 93, startPoint y: 176, endPoint x: 93, endPoint y: 169, distance: 6.4
click at [93, 169] on div at bounding box center [81, 163] width 66 height 20
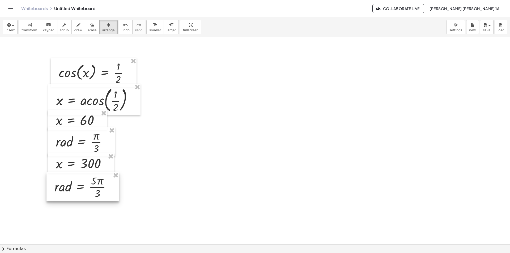
drag, startPoint x: 88, startPoint y: 196, endPoint x: 87, endPoint y: 190, distance: 5.4
click at [87, 190] on div at bounding box center [82, 186] width 73 height 29
click at [88, 25] on div "button" at bounding box center [92, 25] width 9 height 6
click at [107, 26] on icon "button" at bounding box center [109, 25] width 4 height 6
click at [128, 62] on div at bounding box center [94, 72] width 86 height 29
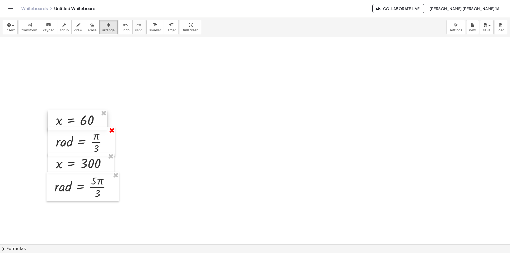
drag, startPoint x: 104, startPoint y: 111, endPoint x: 115, endPoint y: 131, distance: 22.8
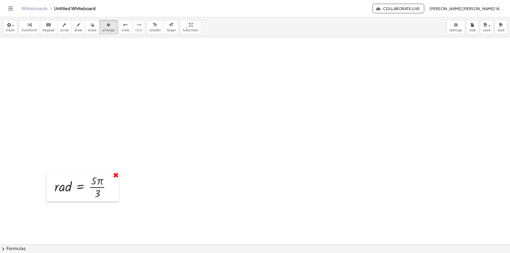
drag, startPoint x: 112, startPoint y: 156, endPoint x: 118, endPoint y: 178, distance: 22.9
click at [118, 186] on div at bounding box center [82, 186] width 73 height 29
drag, startPoint x: 117, startPoint y: 180, endPoint x: 117, endPoint y: 176, distance: 4.5
click at [117, 180] on div at bounding box center [82, 186] width 73 height 29
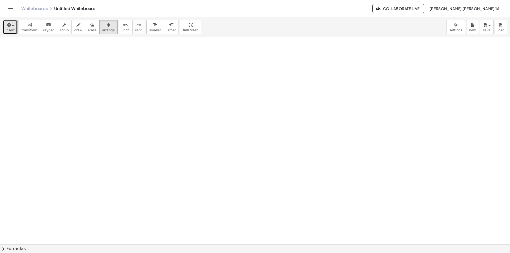
click at [8, 26] on icon "button" at bounding box center [8, 25] width 5 height 6
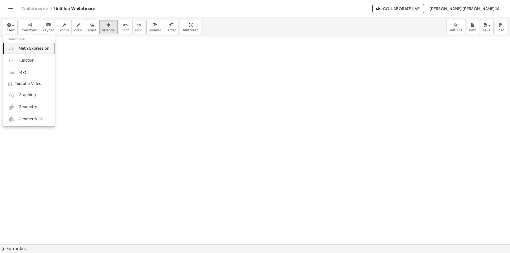
click at [16, 47] on link "Math Expression" at bounding box center [29, 49] width 52 height 12
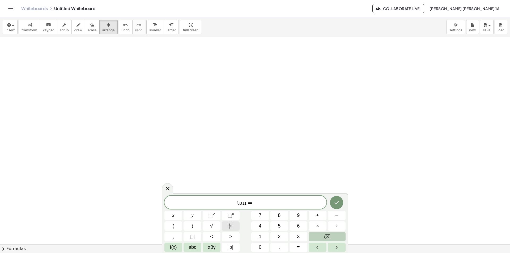
click at [227, 223] on button "Fraction" at bounding box center [231, 226] width 18 height 9
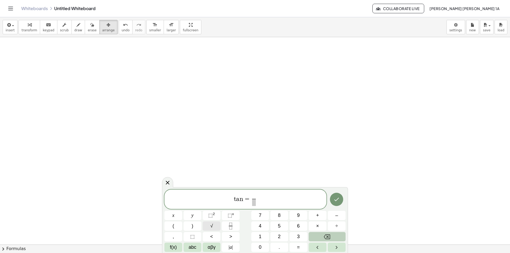
click at [213, 224] on span "√" at bounding box center [211, 226] width 3 height 7
click at [294, 232] on button "3" at bounding box center [299, 236] width 18 height 9
drag, startPoint x: 258, startPoint y: 202, endPoint x: 279, endPoint y: 226, distance: 32.4
click at [259, 205] on span at bounding box center [253, 202] width 11 height 7
click at [294, 235] on button "3" at bounding box center [299, 236] width 18 height 9
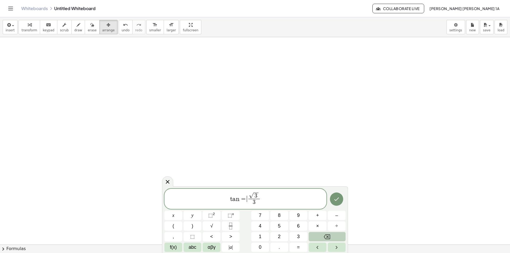
drag, startPoint x: 246, startPoint y: 198, endPoint x: 271, endPoint y: 204, distance: 25.1
click at [247, 199] on span "t a n = ​ √ 3 3 ​" at bounding box center [245, 199] width 162 height 15
click at [341, 216] on button "–" at bounding box center [337, 215] width 18 height 9
click at [332, 195] on button "Done" at bounding box center [336, 199] width 13 height 13
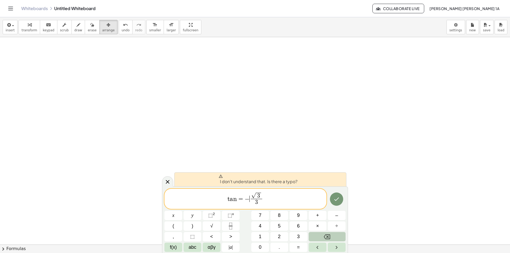
click at [235, 201] on var "n" at bounding box center [235, 199] width 4 height 6
click at [237, 200] on span "=" at bounding box center [241, 199] width 8 height 6
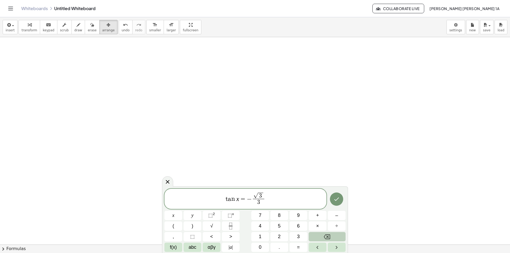
click at [338, 198] on icon "Done" at bounding box center [336, 199] width 6 height 6
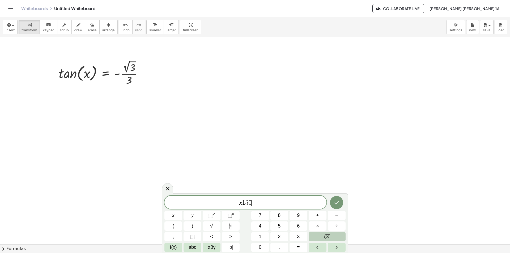
click at [244, 206] on span "1" at bounding box center [243, 203] width 3 height 6
click at [243, 206] on span "1" at bounding box center [243, 203] width 3 height 6
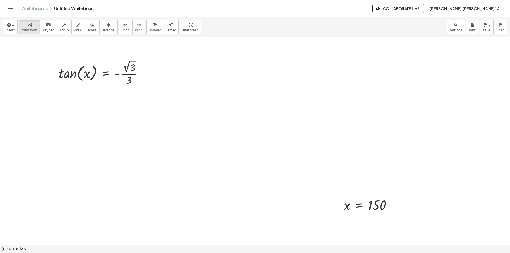
drag, startPoint x: 205, startPoint y: 223, endPoint x: 203, endPoint y: 228, distance: 5.2
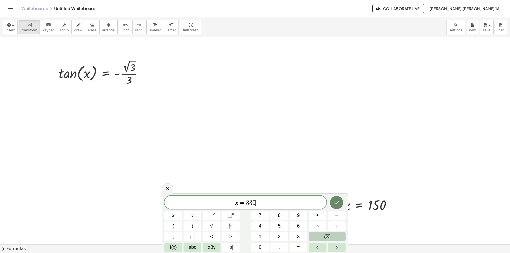
click at [338, 202] on icon "Done" at bounding box center [336, 203] width 6 height 6
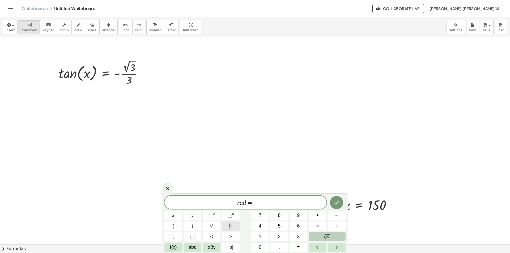
click at [233, 224] on icon "Fraction" at bounding box center [230, 226] width 7 height 7
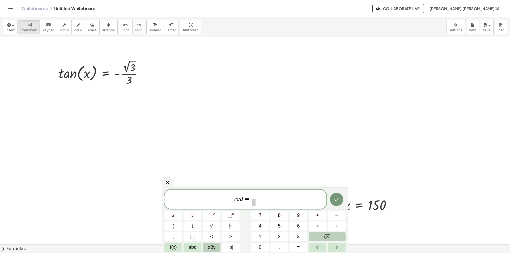
click at [213, 244] on span "αβγ" at bounding box center [212, 247] width 8 height 7
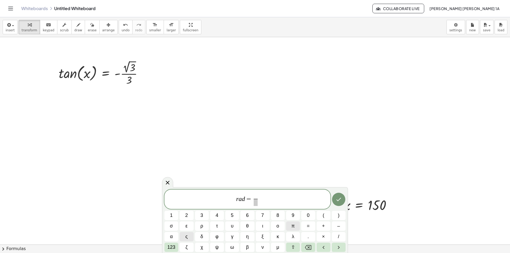
click at [295, 228] on button "π" at bounding box center [293, 226] width 14 height 9
click at [254, 197] on span "π" at bounding box center [255, 196] width 3 height 6
click at [235, 217] on button "5" at bounding box center [232, 215] width 14 height 9
click at [255, 205] on span "​" at bounding box center [255, 202] width 7 height 7
click at [249, 213] on button "6" at bounding box center [247, 215] width 14 height 9
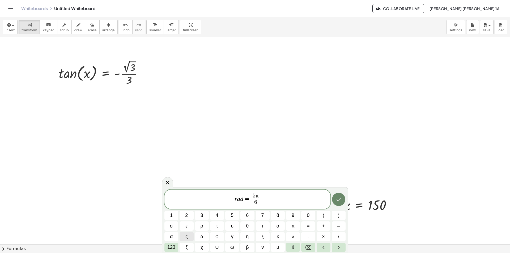
click at [336, 198] on icon "Done" at bounding box center [339, 199] width 6 height 6
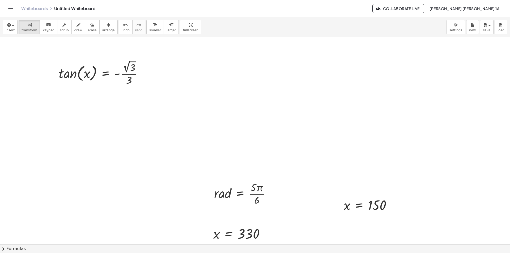
drag, startPoint x: 265, startPoint y: 155, endPoint x: 257, endPoint y: 169, distance: 15.9
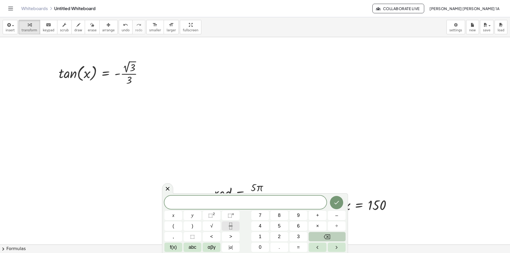
click at [230, 224] on icon "Fraction" at bounding box center [230, 224] width 3 height 3
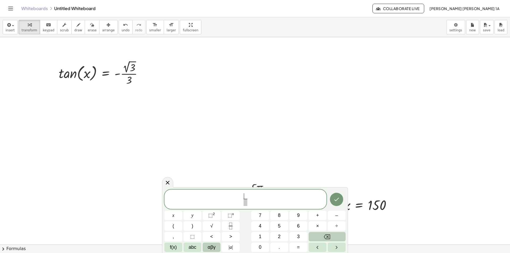
click at [217, 248] on button "αβγ" at bounding box center [212, 247] width 18 height 9
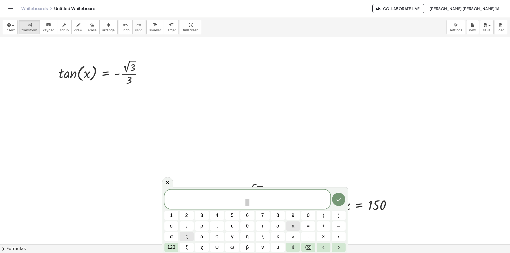
click at [295, 225] on button "π" at bounding box center [293, 226] width 14 height 9
click at [245, 197] on span "π ​ ​" at bounding box center [247, 199] width 6 height 13
click at [246, 197] on span "π" at bounding box center [247, 196] width 3 height 6
click at [174, 216] on button "1" at bounding box center [171, 215] width 14 height 9
click at [176, 215] on button "1" at bounding box center [171, 215] width 14 height 9
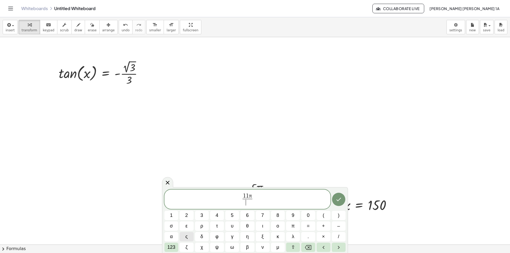
click at [251, 203] on span "​" at bounding box center [248, 202] width 10 height 7
click at [247, 212] on span "6" at bounding box center [247, 215] width 3 height 7
click at [242, 199] on span "1 1 π 6 ​ ​" at bounding box center [247, 199] width 12 height 13
click at [177, 247] on button "123" at bounding box center [171, 247] width 14 height 9
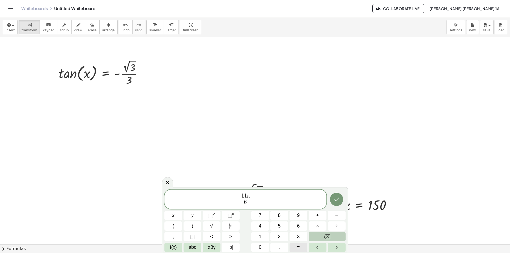
click at [294, 246] on button "=" at bounding box center [299, 247] width 18 height 9
click at [331, 234] on button "Backspace" at bounding box center [327, 236] width 37 height 9
click at [240, 199] on span "​ 1 1 π 6 ​" at bounding box center [245, 199] width 12 height 13
click at [294, 247] on button "=" at bounding box center [299, 247] width 18 height 9
click at [232, 199] on span "= ​ 1 1 π 6 ​" at bounding box center [245, 200] width 162 height 14
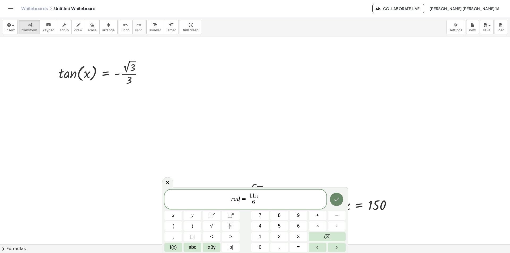
click at [334, 200] on icon "Done" at bounding box center [336, 199] width 6 height 6
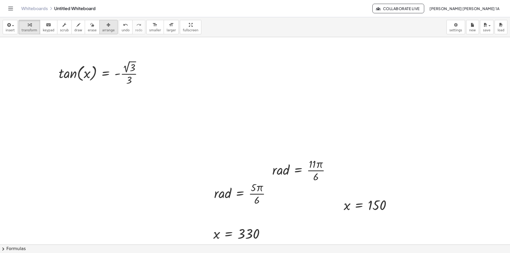
click at [103, 26] on div "button" at bounding box center [108, 25] width 12 height 6
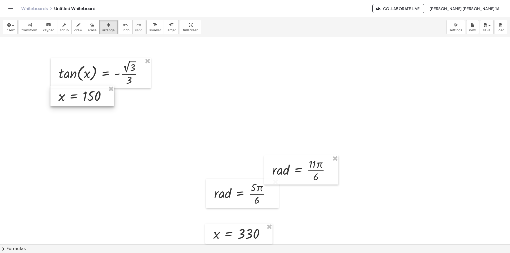
drag, startPoint x: 361, startPoint y: 205, endPoint x: 75, endPoint y: 95, distance: 305.8
click at [76, 95] on div at bounding box center [82, 96] width 64 height 20
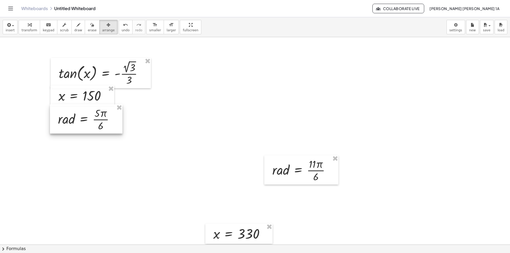
drag, startPoint x: 259, startPoint y: 192, endPoint x: 103, endPoint y: 117, distance: 173.0
click at [103, 117] on div at bounding box center [86, 118] width 73 height 29
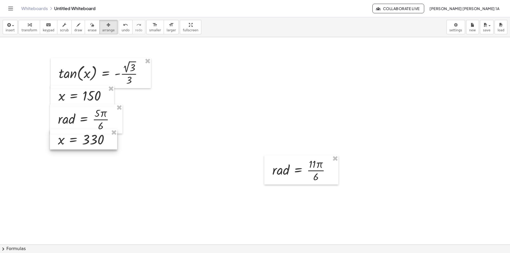
drag, startPoint x: 218, startPoint y: 237, endPoint x: 63, endPoint y: 143, distance: 181.6
click at [63, 143] on div at bounding box center [83, 139] width 67 height 20
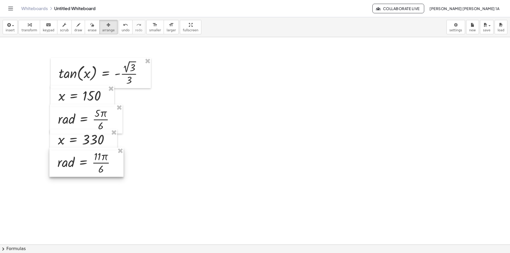
drag, startPoint x: 313, startPoint y: 180, endPoint x: 99, endPoint y: 173, distance: 214.3
click at [99, 173] on div at bounding box center [86, 162] width 74 height 29
click at [88, 28] on span "erase" at bounding box center [92, 30] width 9 height 4
